Goal: Task Accomplishment & Management: Manage account settings

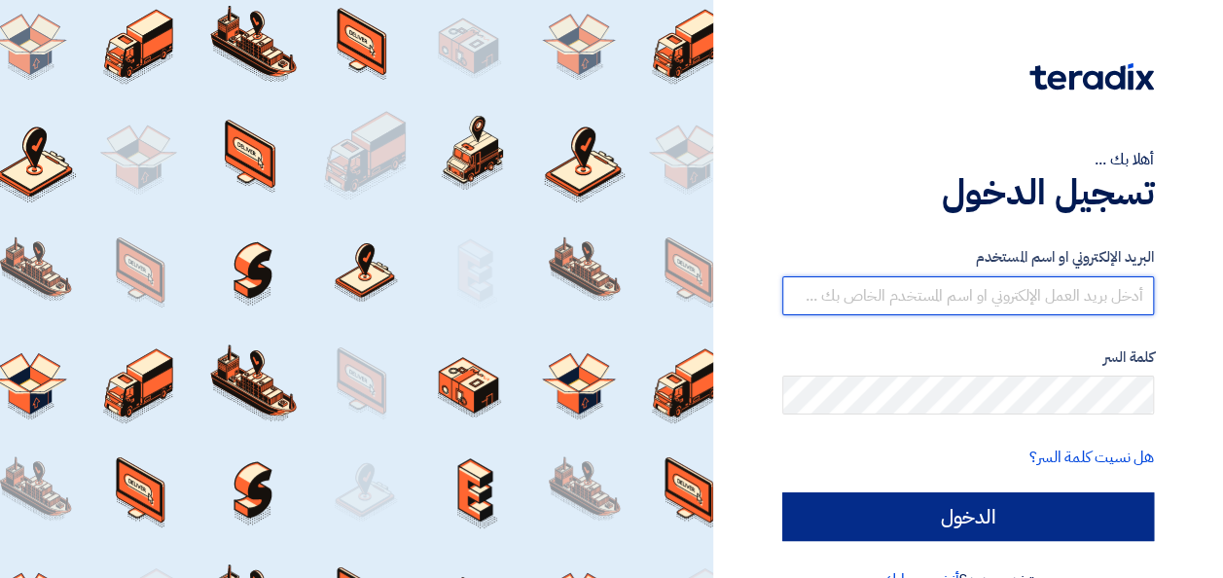
type input "[PERSON_NAME][EMAIL_ADDRESS][PERSON_NAME][DOMAIN_NAME]"
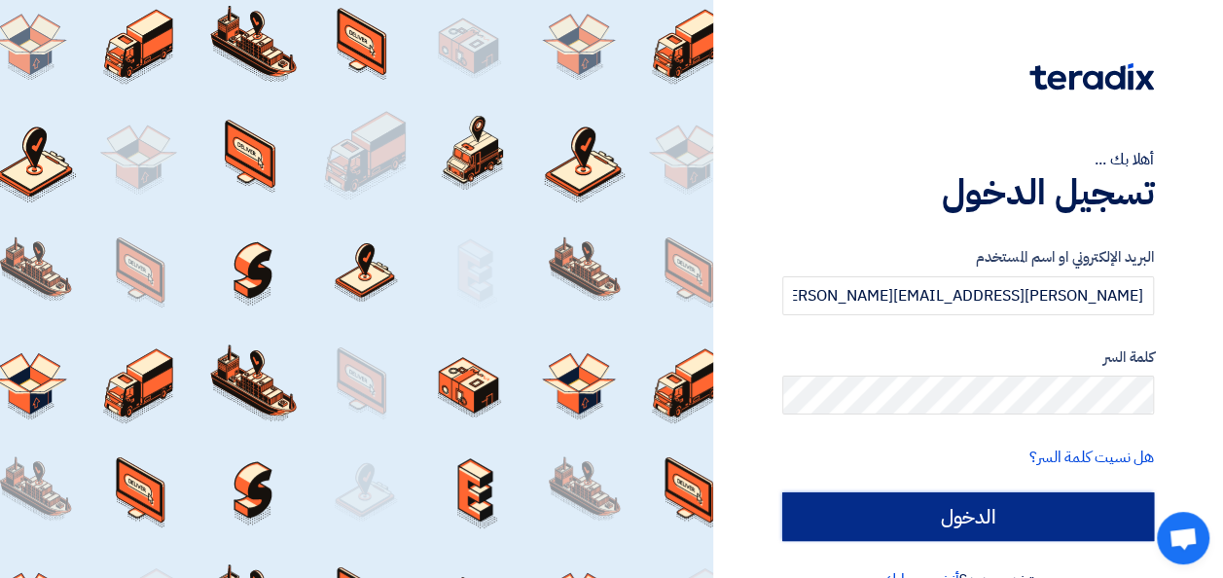
click at [935, 522] on input "الدخول" at bounding box center [968, 516] width 372 height 49
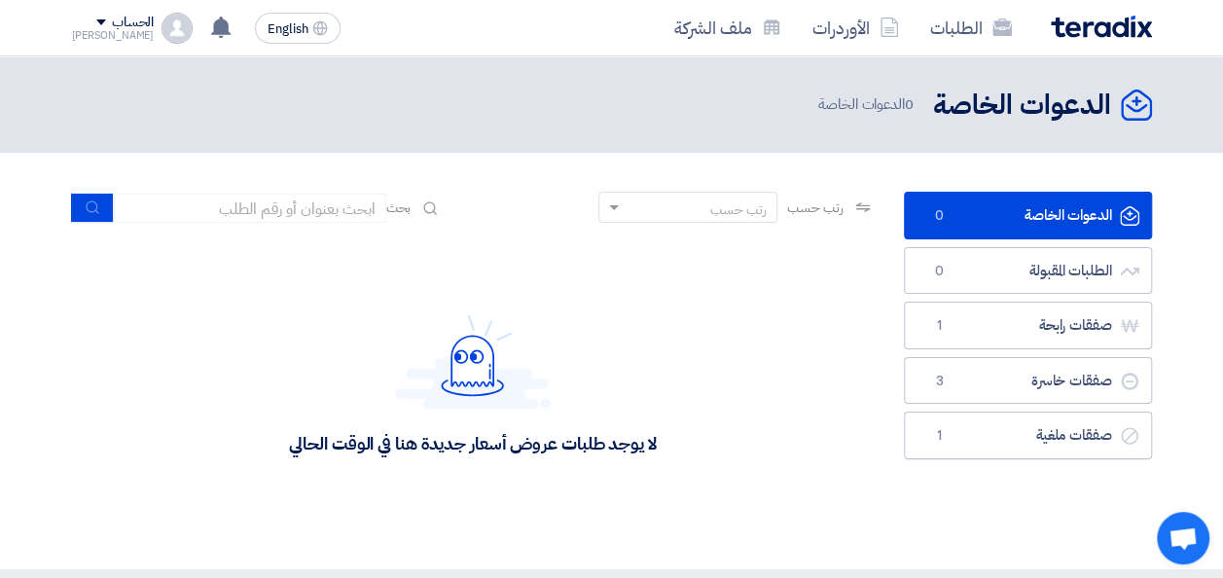
click at [999, 22] on img at bounding box center [1101, 27] width 101 height 22
click at [999, 31] on img at bounding box center [1101, 27] width 101 height 22
click at [1121, 21] on img at bounding box center [1101, 27] width 101 height 22
click at [257, 354] on div "لا يوجد طلبات عروض أسعار جديدة هنا في الوقت الحالي" at bounding box center [473, 384] width 803 height 292
